Goal: Navigation & Orientation: Go to known website

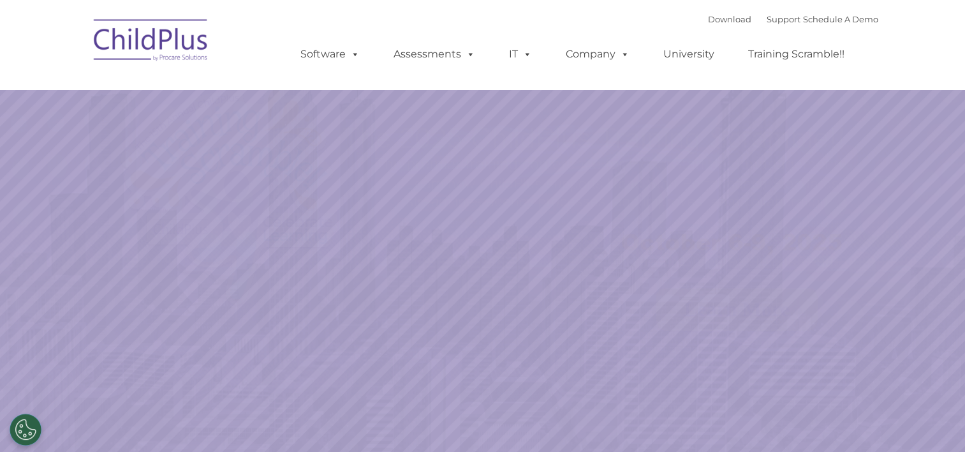
select select "MEDIUM"
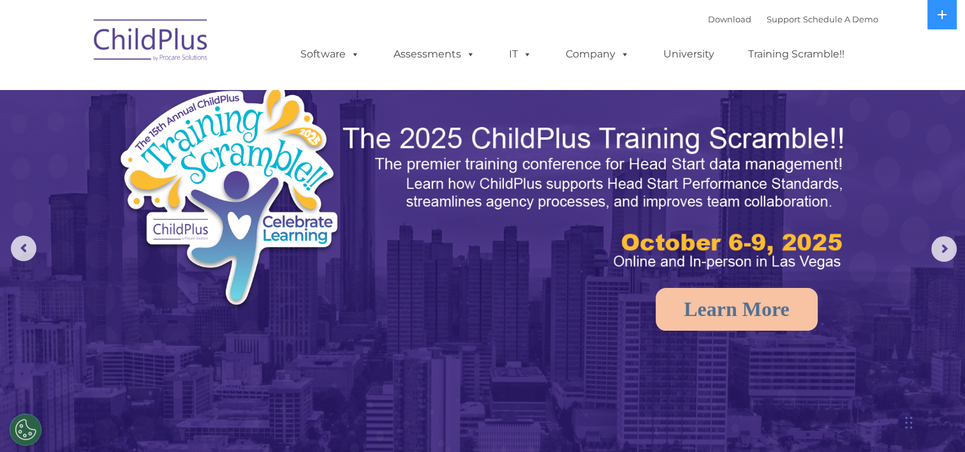
click at [151, 51] on img at bounding box center [151, 42] width 128 height 64
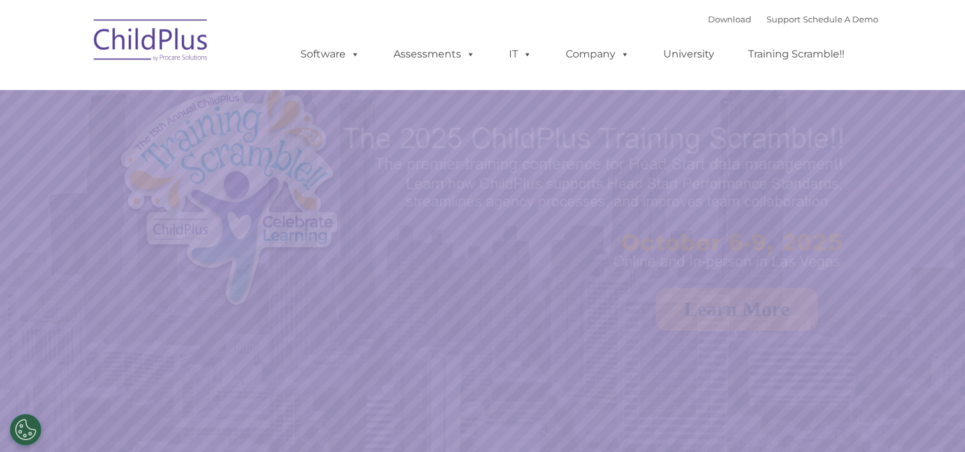
select select "MEDIUM"
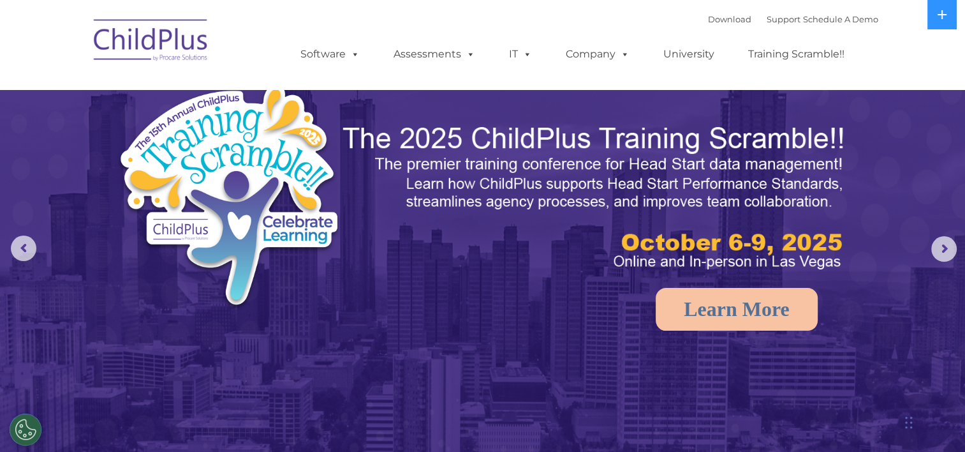
click at [151, 51] on img at bounding box center [151, 42] width 128 height 64
